Goal: Check status: Check status

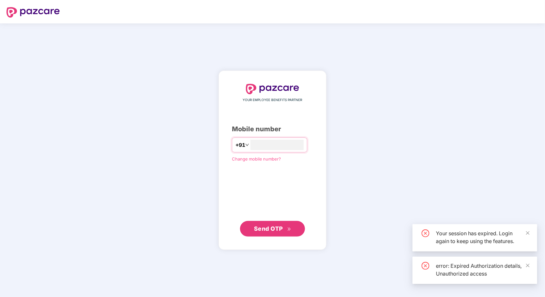
type input "**"
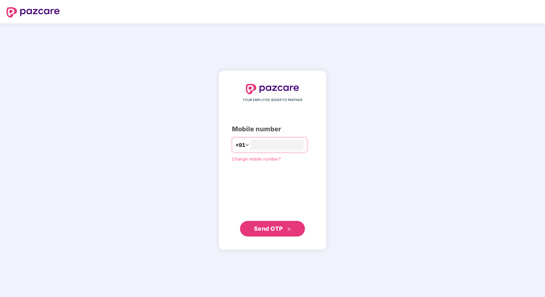
type input "**********"
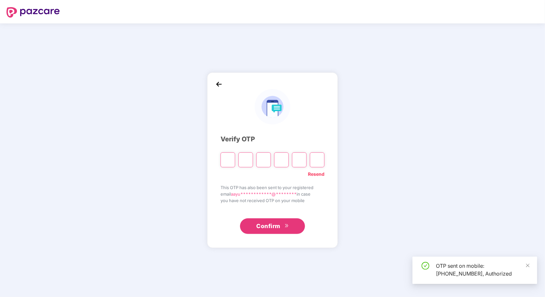
type input "*"
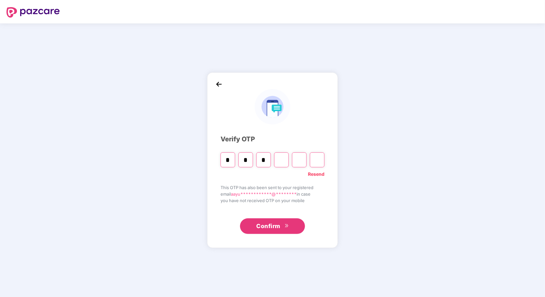
type input "*"
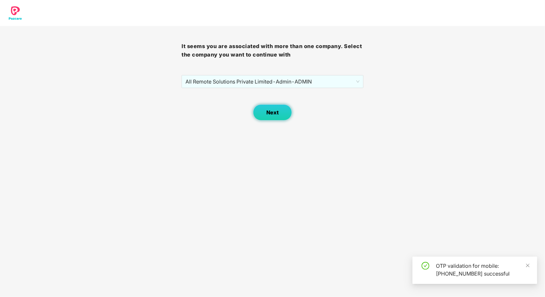
click at [284, 112] on button "Next" at bounding box center [272, 112] width 39 height 16
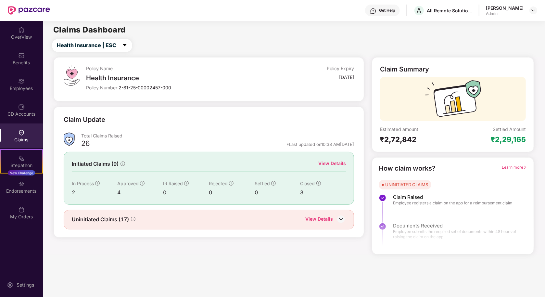
click at [340, 217] on img at bounding box center [341, 219] width 10 height 10
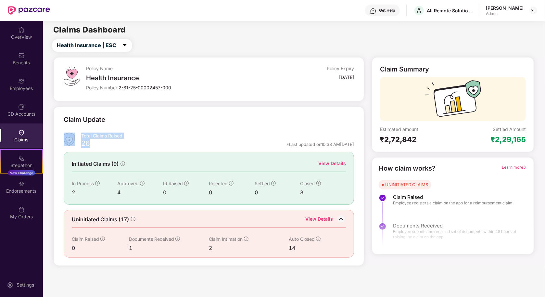
drag, startPoint x: 92, startPoint y: 143, endPoint x: 80, endPoint y: 143, distance: 12.0
click at [80, 143] on div "Total Claims Raised 26 *Last updated on 10:38 AM[DATE]" at bounding box center [209, 140] width 291 height 17
click at [92, 146] on div "26 *Last updated on 10:38 AM[DATE]" at bounding box center [217, 145] width 273 height 8
drag, startPoint x: 79, startPoint y: 194, endPoint x: 71, endPoint y: 194, distance: 7.8
click at [72, 194] on div "2" at bounding box center [95, 192] width 46 height 8
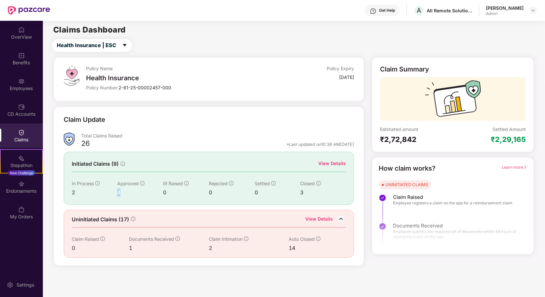
drag, startPoint x: 131, startPoint y: 191, endPoint x: 117, endPoint y: 191, distance: 14.3
click at [117, 191] on div "4" at bounding box center [140, 192] width 46 height 8
click at [334, 164] on div "View Details" at bounding box center [332, 163] width 28 height 7
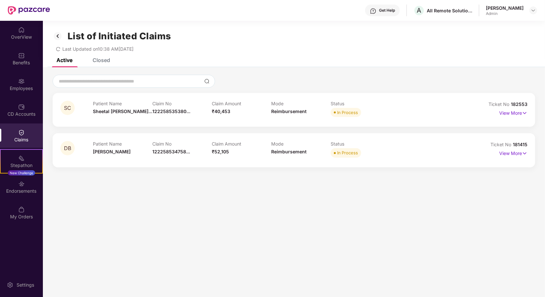
click at [102, 59] on div "Closed" at bounding box center [102, 60] width 18 height 6
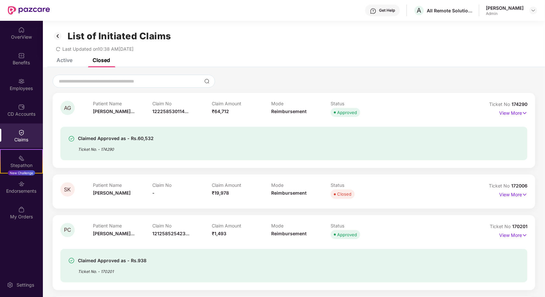
click at [66, 61] on div "Active" at bounding box center [64, 60] width 16 height 6
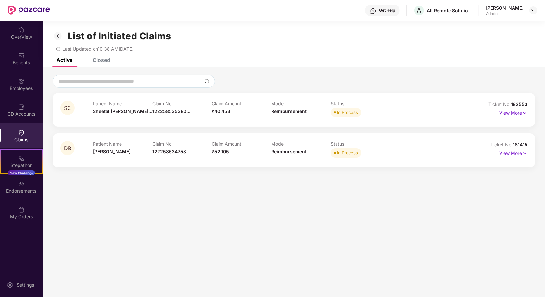
click at [61, 34] on img at bounding box center [58, 36] width 10 height 11
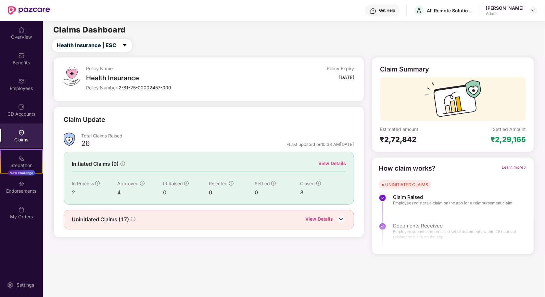
click at [342, 216] on img at bounding box center [341, 219] width 10 height 10
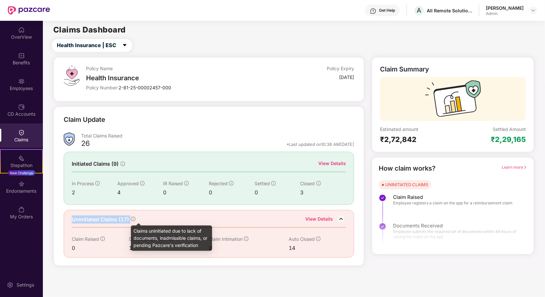
drag, startPoint x: 71, startPoint y: 217, endPoint x: 134, endPoint y: 218, distance: 63.0
click at [134, 218] on div "Uninitiated Claims (17) View Details Claim Raised 0 Documents Received 1 Claim …" at bounding box center [209, 234] width 291 height 48
click at [134, 218] on icon "info-circle" at bounding box center [133, 218] width 5 height 5
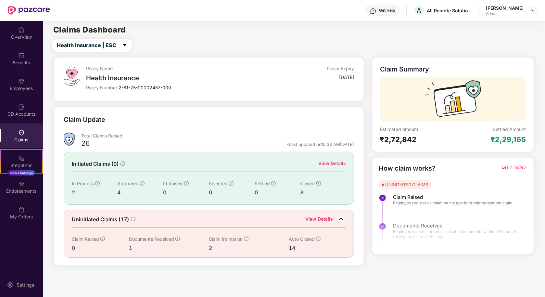
click at [313, 216] on div "View Details" at bounding box center [319, 219] width 28 height 8
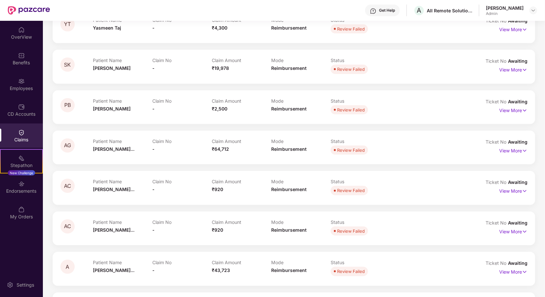
scroll to position [241, 0]
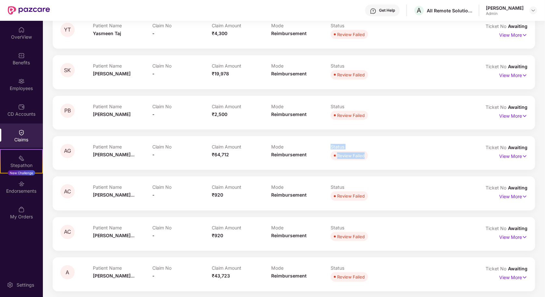
drag, startPoint x: 366, startPoint y: 155, endPoint x: 321, endPoint y: 155, distance: 45.8
click at [321, 155] on div "Patient Name [PERSON_NAME]... Claim No - Claim Amount ₹64,712 Mode Reimbursemen…" at bounding box center [271, 153] width 356 height 18
click at [321, 155] on div "Mode Reimbursement" at bounding box center [300, 153] width 59 height 18
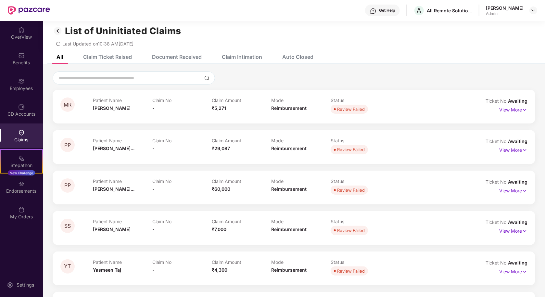
scroll to position [0, 0]
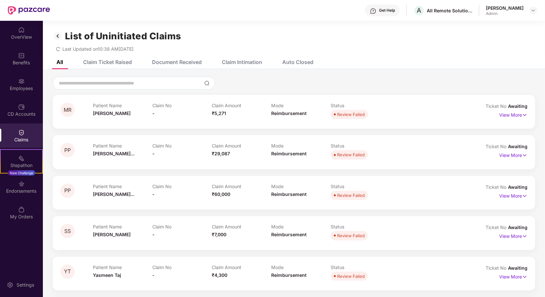
click at [115, 69] on div "Claim Ticket Raised" at bounding box center [102, 62] width 58 height 14
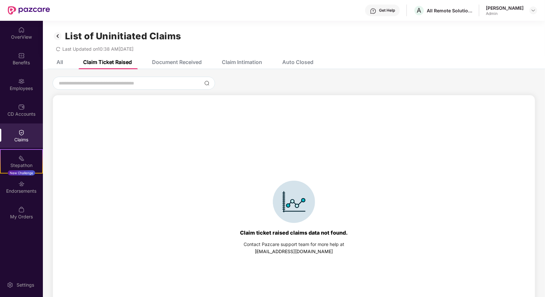
click at [184, 62] on div "Document Received" at bounding box center [177, 62] width 50 height 6
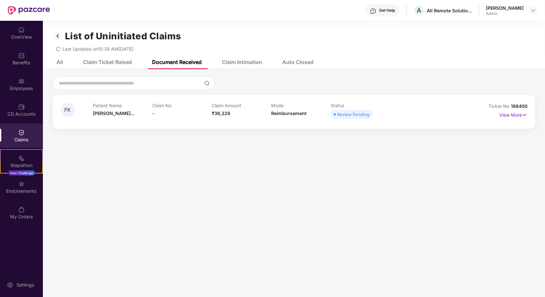
click at [245, 62] on div "Claim Intimation" at bounding box center [242, 62] width 40 height 6
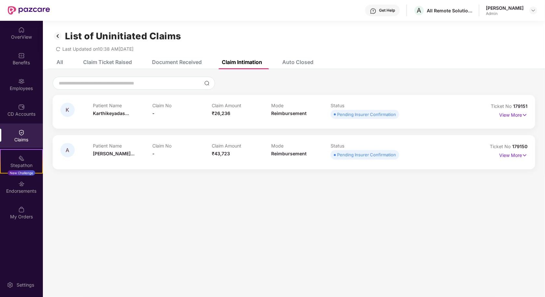
click at [308, 60] on div "Auto Closed" at bounding box center [297, 62] width 31 height 6
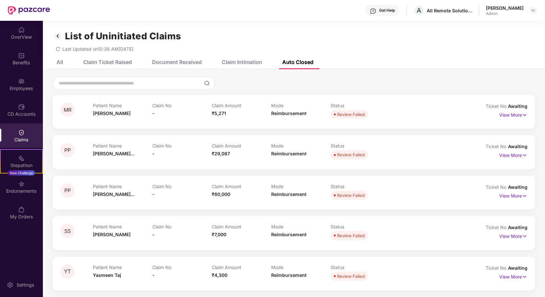
click at [252, 61] on div "Claim Intimation" at bounding box center [242, 62] width 40 height 6
